Goal: Information Seeking & Learning: Learn about a topic

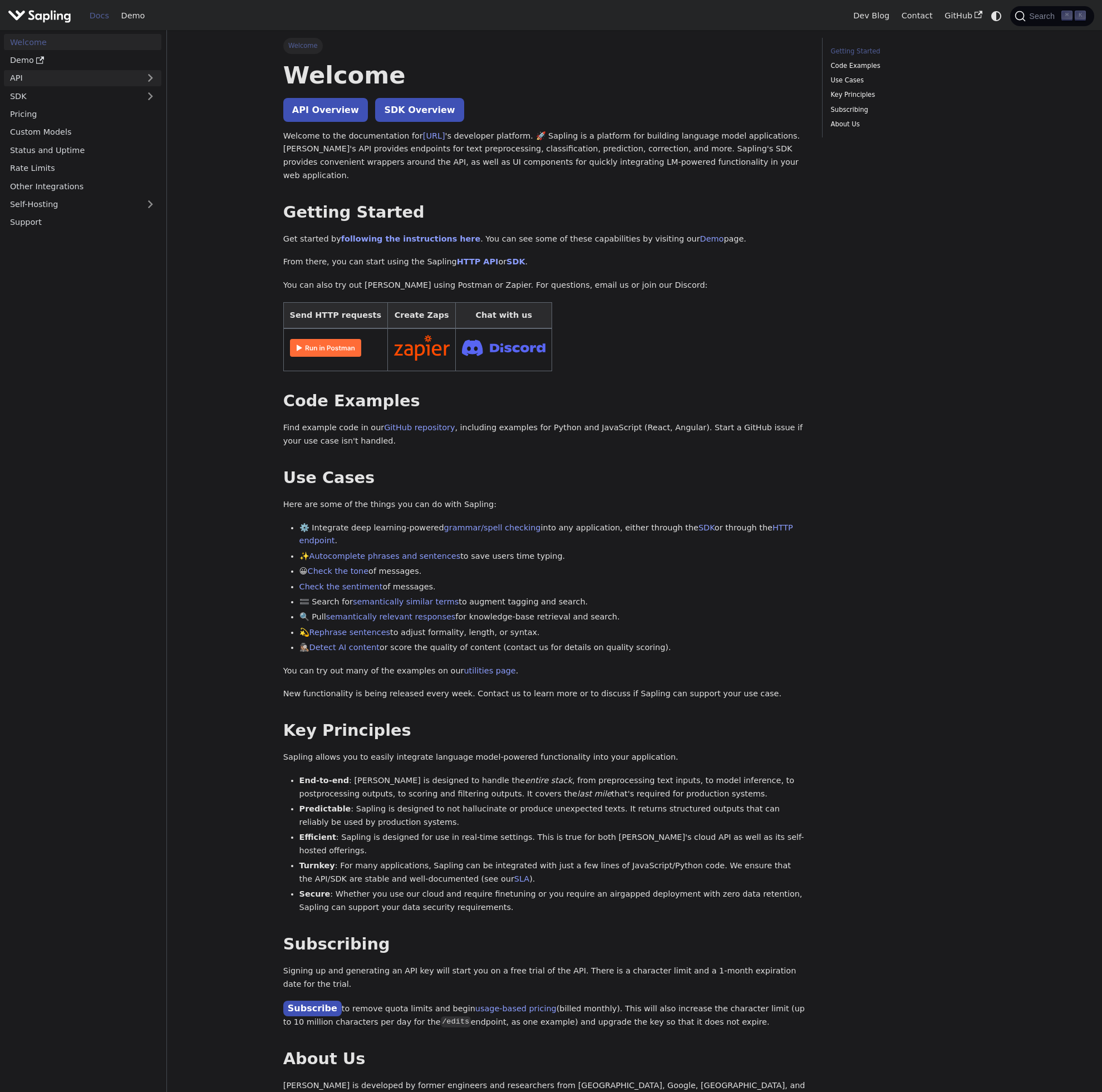
click at [117, 70] on link "API" at bounding box center [72, 78] width 135 height 16
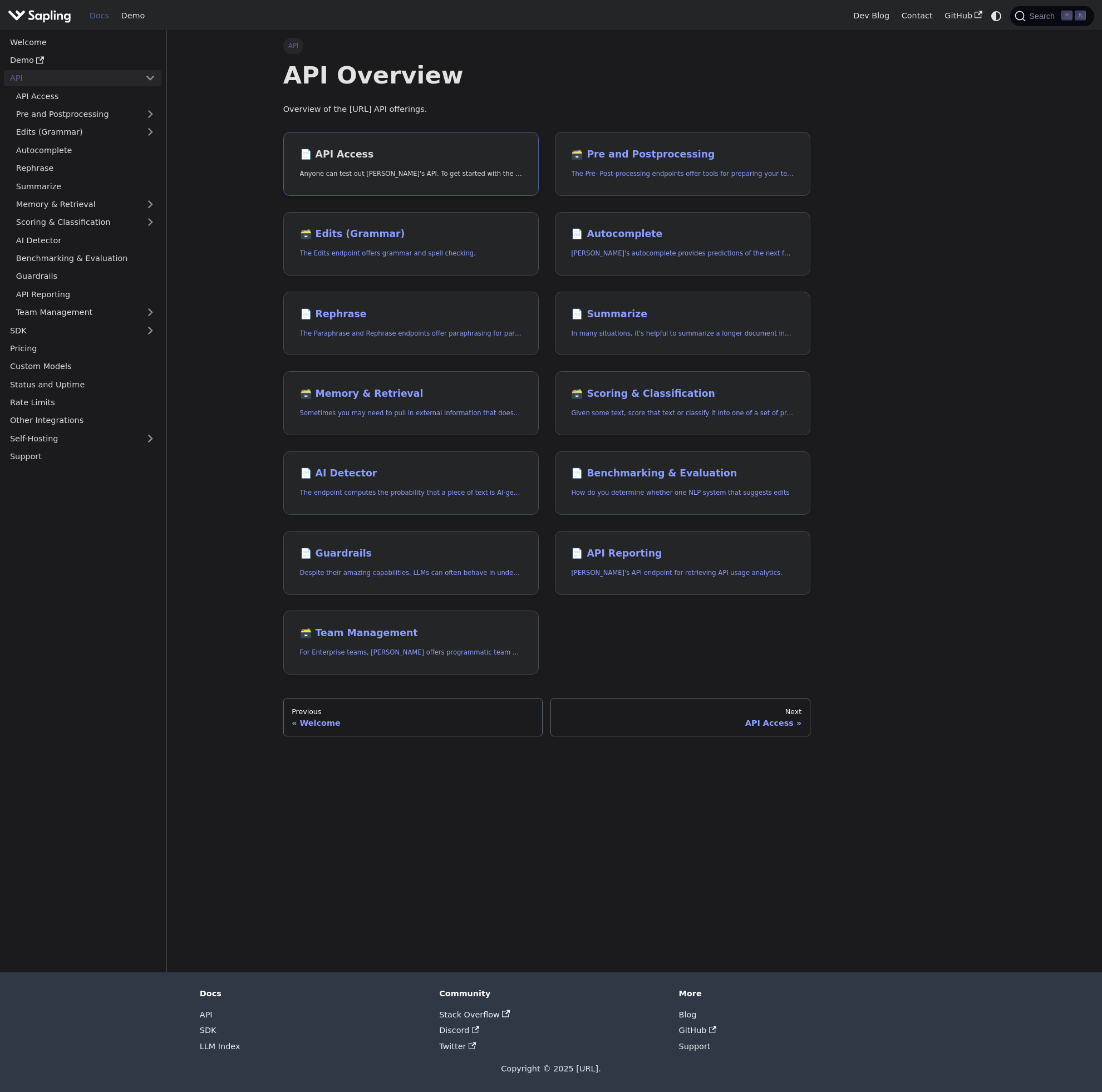
click at [351, 158] on h2 "📄️ API Access" at bounding box center [411, 155] width 222 height 13
